Goal: Transaction & Acquisition: Purchase product/service

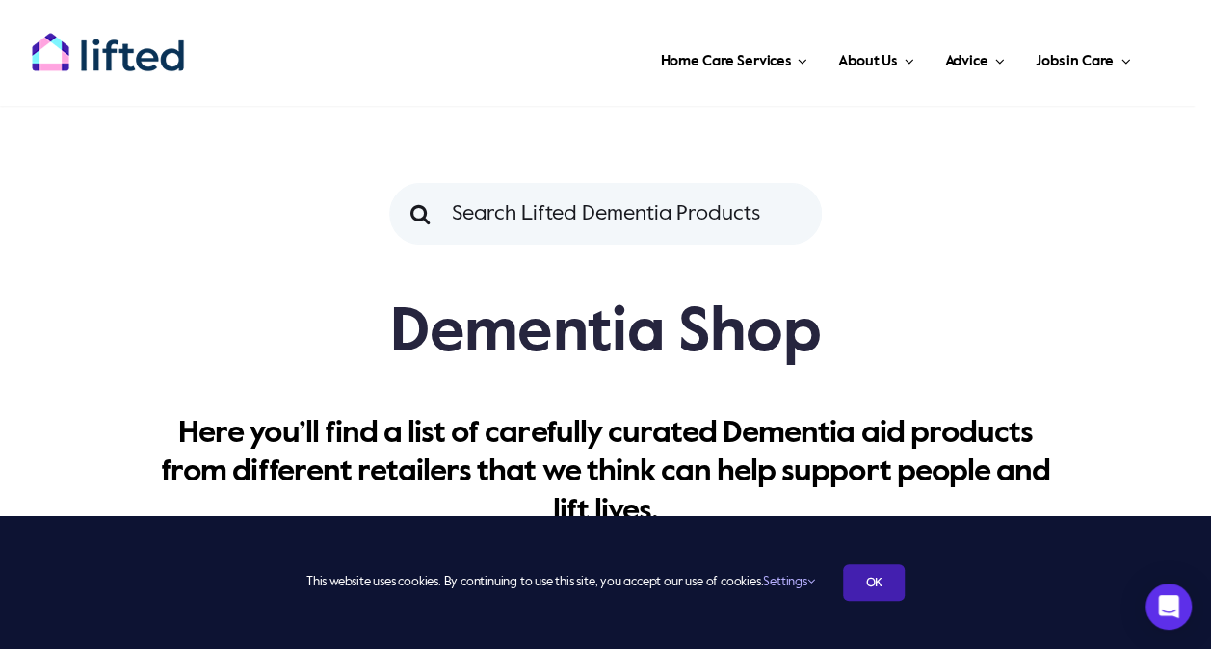
click at [904, 582] on link "OK" at bounding box center [874, 583] width 62 height 37
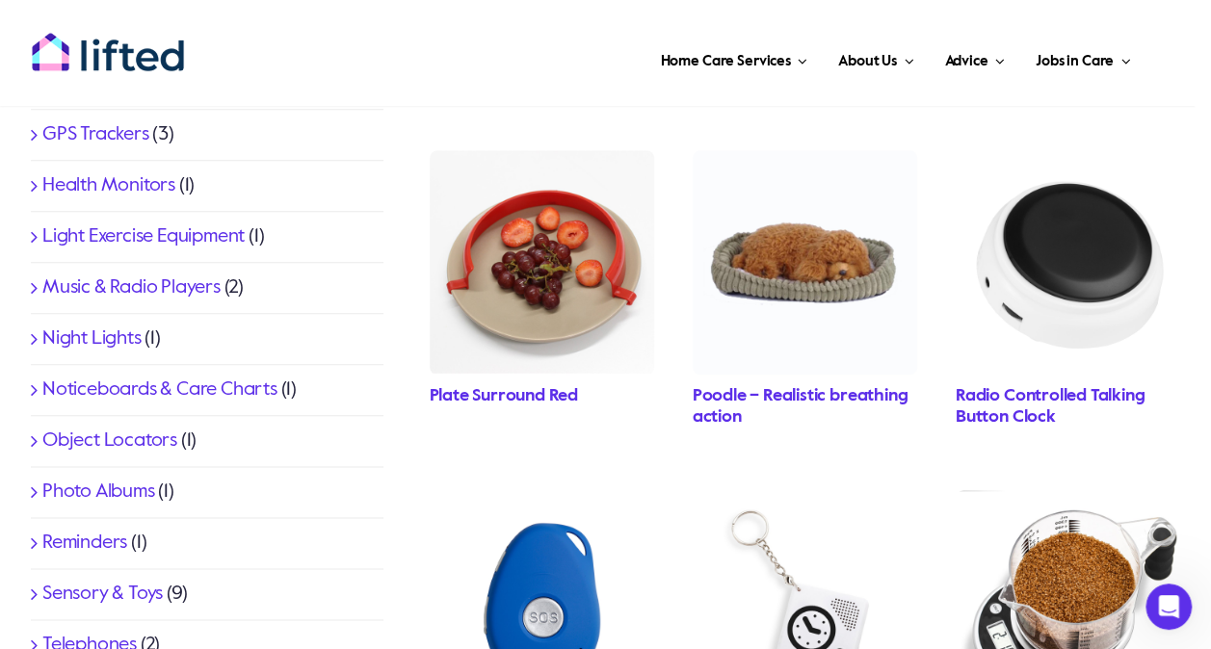
scroll to position [1497, 0]
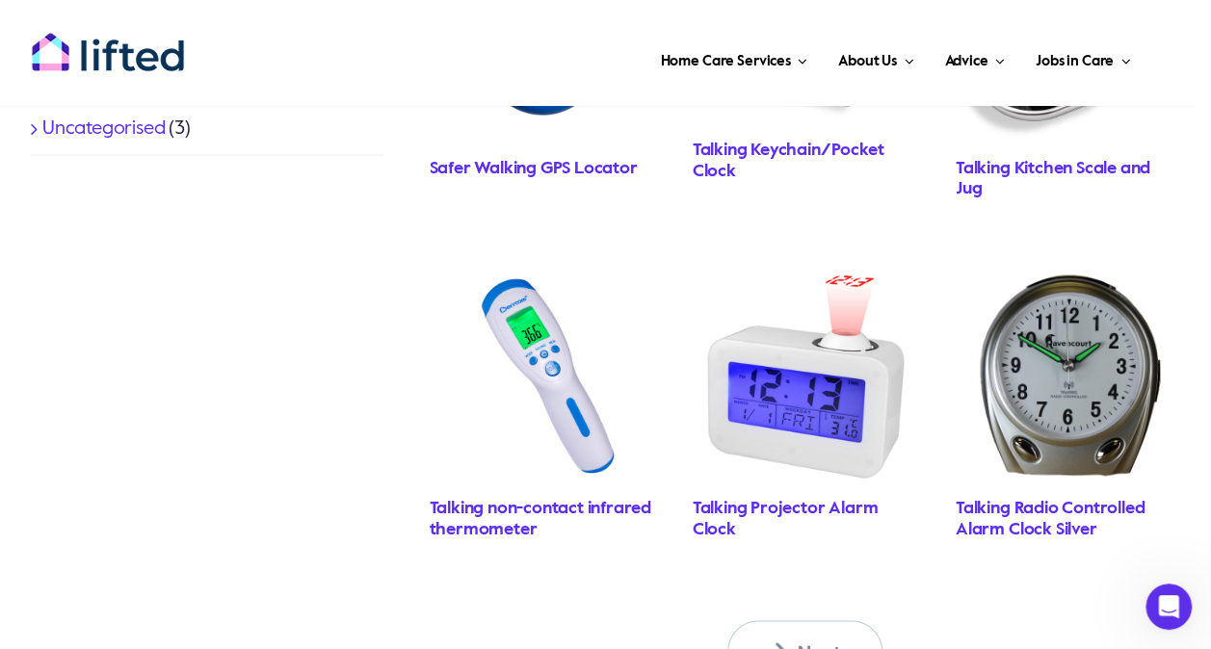
click at [507, 160] on link "Safer Walking GPS Locator" at bounding box center [534, 168] width 208 height 17
